Goal: Task Accomplishment & Management: Manage account settings

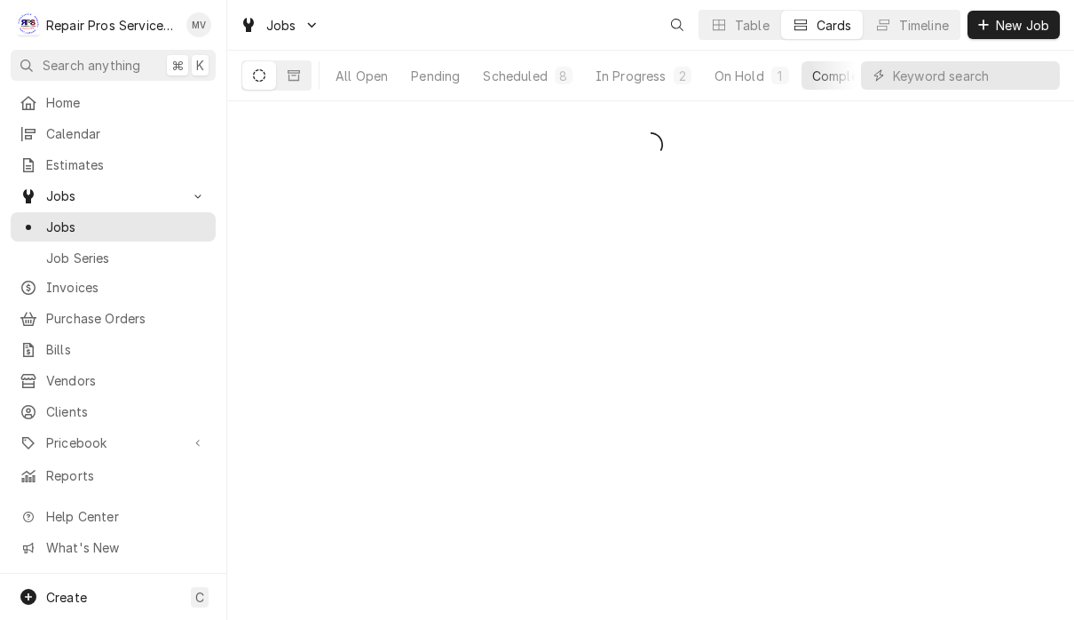
scroll to position [1, 0]
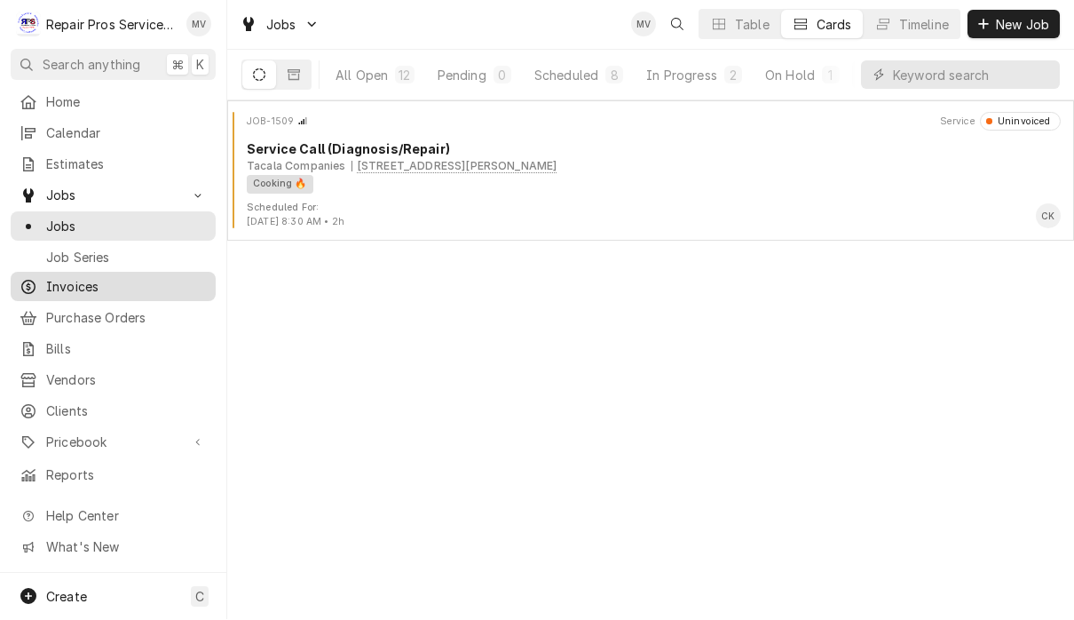
click at [103, 282] on span "Invoices" at bounding box center [126, 287] width 161 height 19
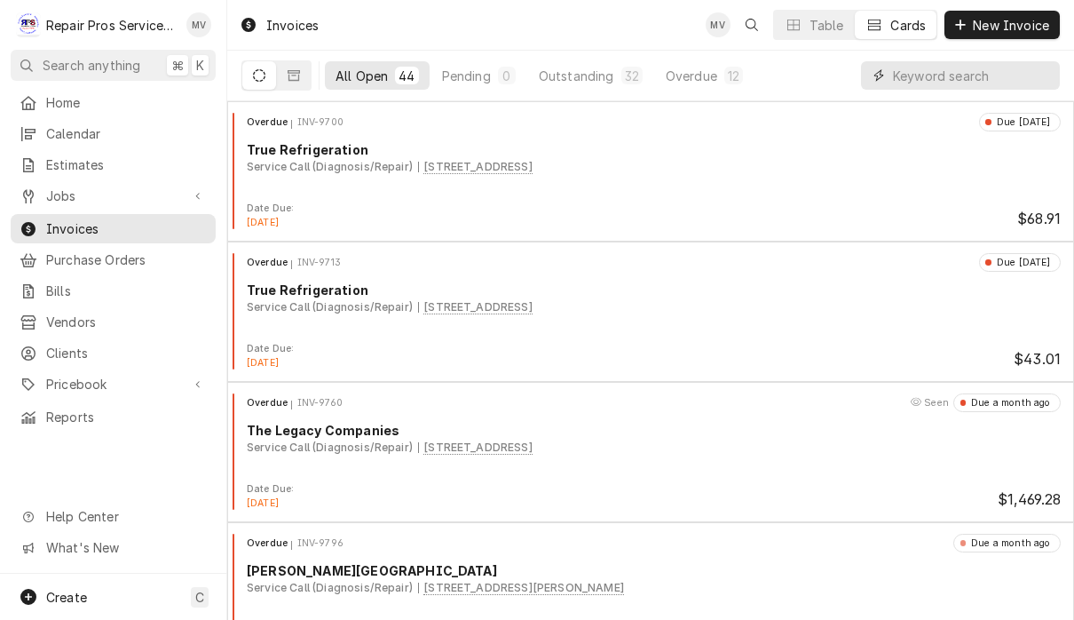
click at [982, 77] on input "Dynamic Content Wrapper" at bounding box center [972, 75] width 158 height 28
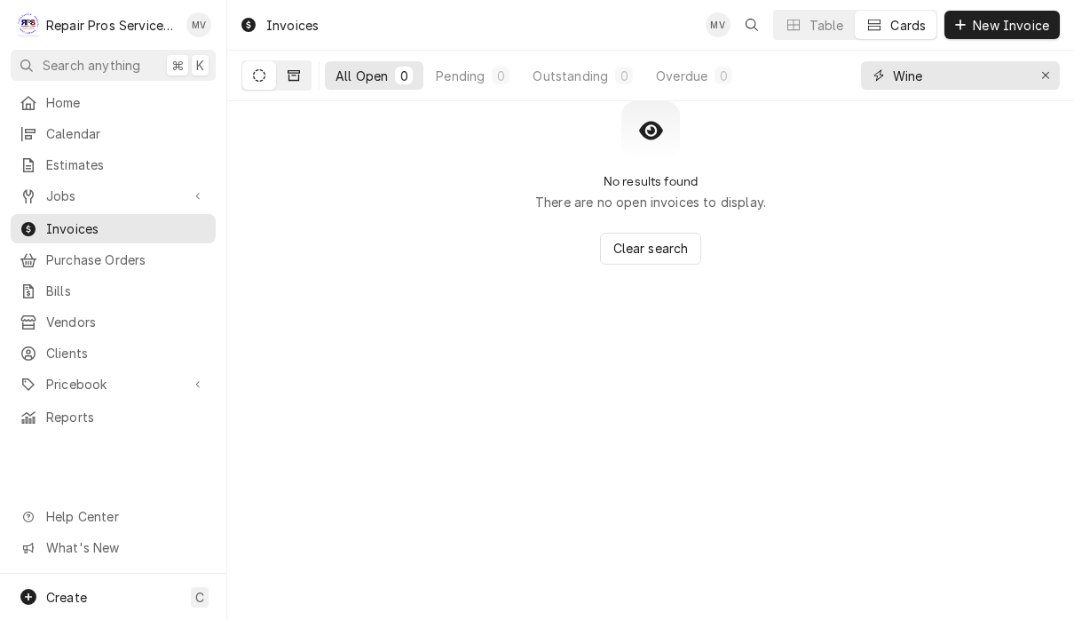
type input "Wine"
click at [301, 86] on button "Dynamic Content Wrapper" at bounding box center [294, 75] width 34 height 28
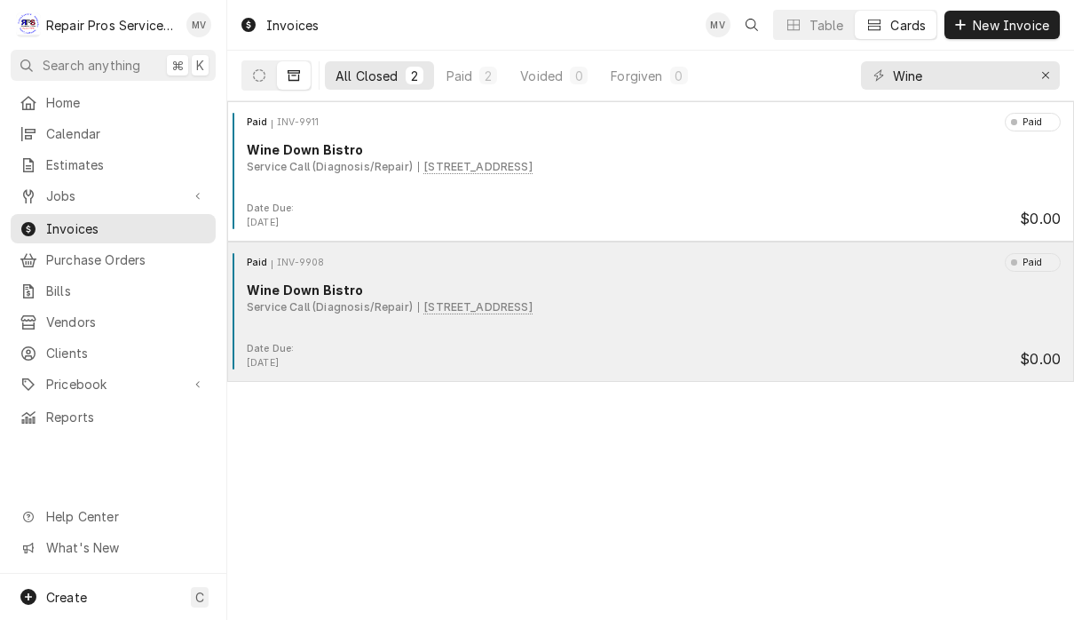
click at [780, 320] on div "Paid INV-9908 Paid Wine Down Bistro Service Call (Diagnosis/Repair) 9447 Bradmo…" at bounding box center [650, 297] width 833 height 89
click at [641, 339] on div "Paid INV-9908 Paid Wine Down Bistro Service Call (Diagnosis/Repair) 9447 Bradmo…" at bounding box center [650, 297] width 833 height 89
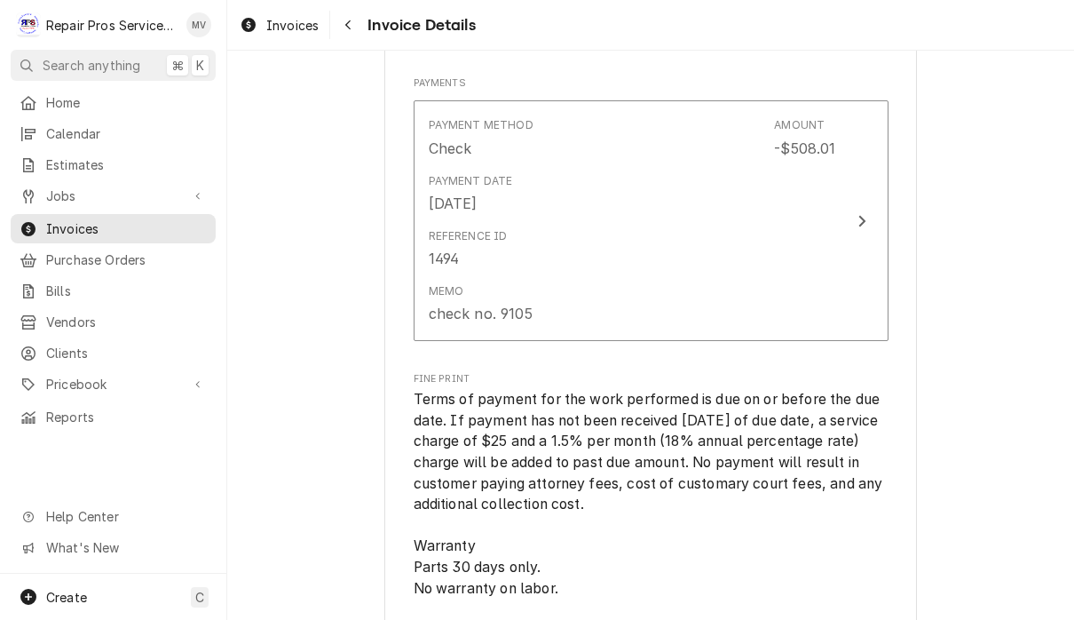
scroll to position [2499, 0]
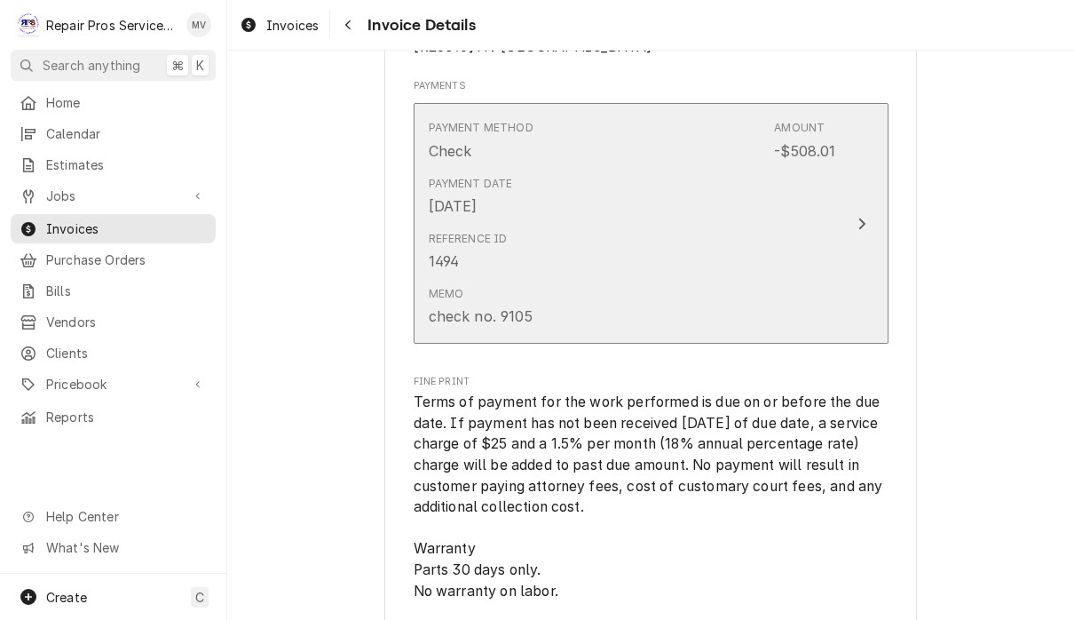
click at [863, 231] on icon "Update Payment" at bounding box center [862, 224] width 9 height 14
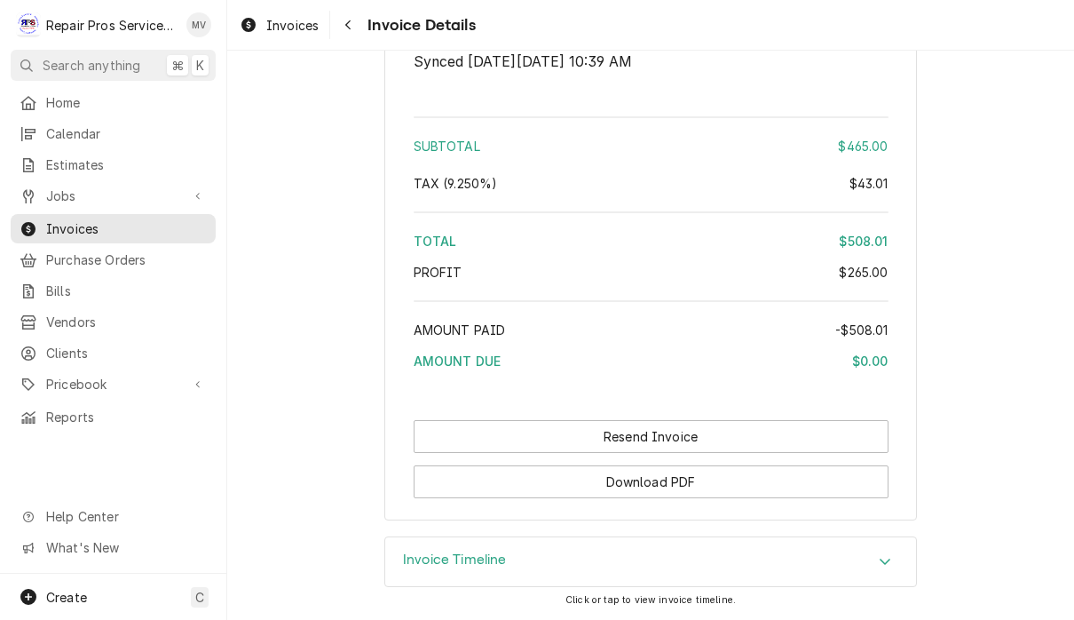
scroll to position [3131, 0]
